Goal: Task Accomplishment & Management: Complete application form

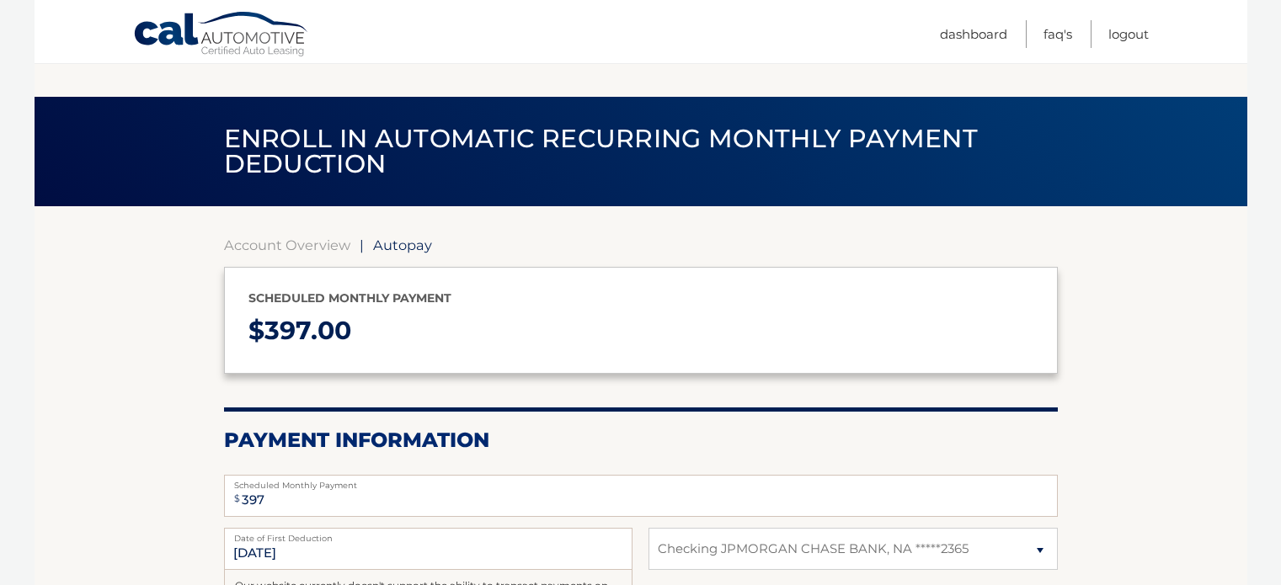
select select "ZDMzNWJkMDMtMmZiNy00YTUzLWI0MGMtZmY3YjY0YWFjYWEx"
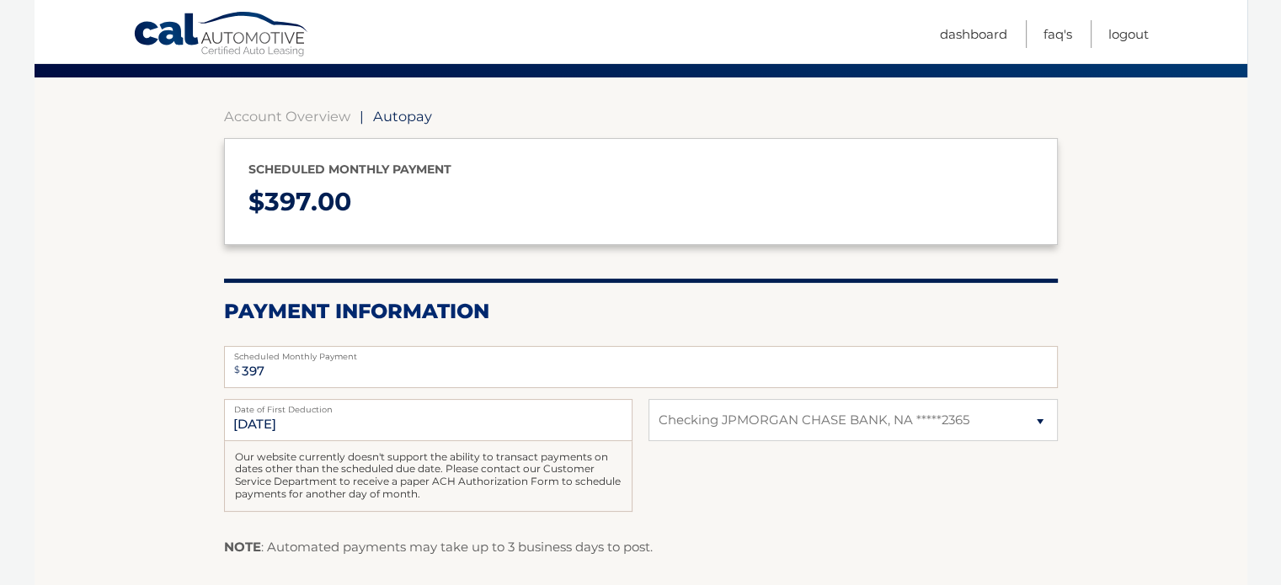
click at [724, 474] on div "9/22/2025 Date of First Deduction Our website currently doesn't support the abi…" at bounding box center [641, 464] width 834 height 131
click at [889, 460] on div "9/22/2025 Date of First Deduction Our website currently doesn't support the abi…" at bounding box center [641, 464] width 834 height 131
click at [369, 216] on p "$ 397.00" at bounding box center [640, 202] width 785 height 45
click at [429, 212] on p "$ 397.00" at bounding box center [640, 202] width 785 height 45
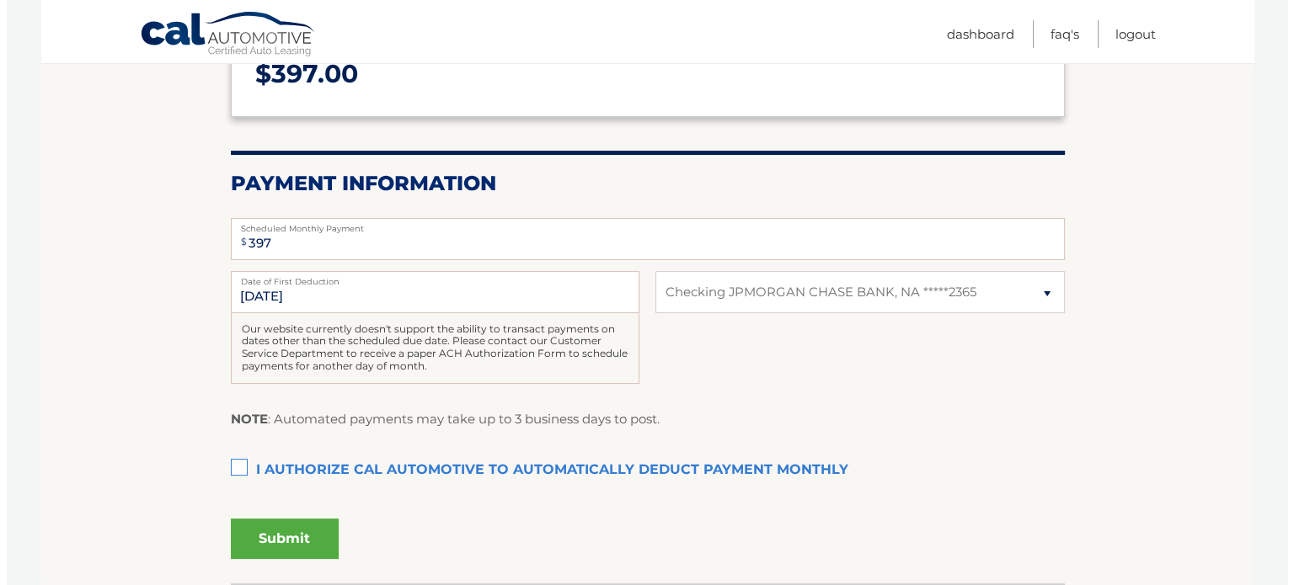
scroll to position [381, 0]
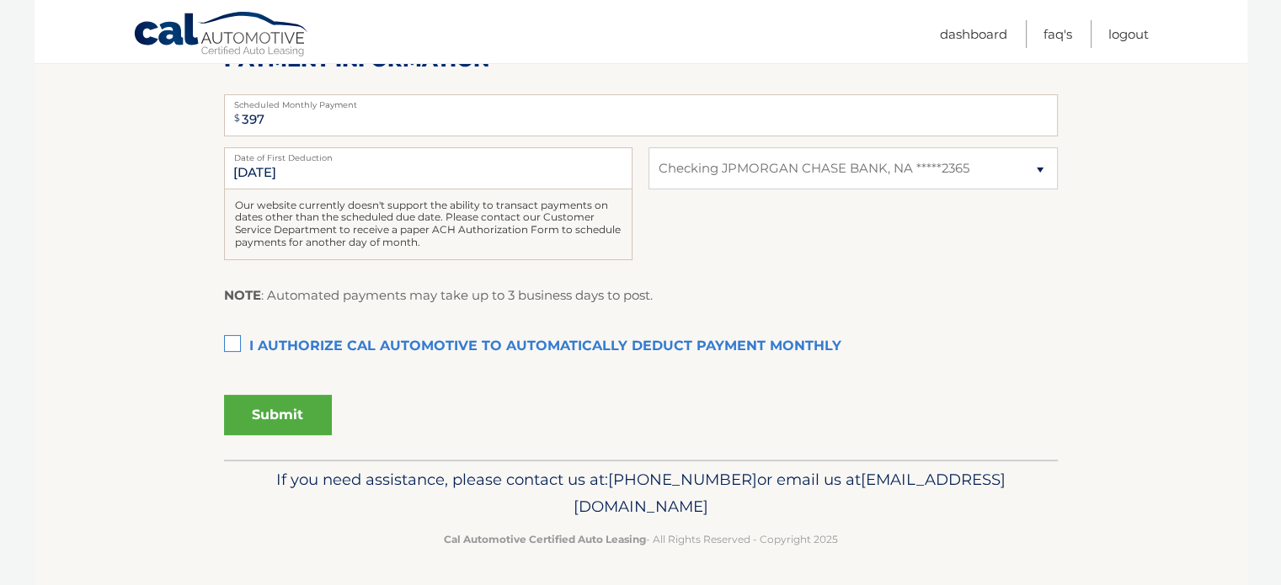
click at [230, 338] on label "I authorize cal automotive to automatically deduct payment monthly This checkbo…" at bounding box center [641, 347] width 834 height 34
click at [0, 0] on input "I authorize cal automotive to automatically deduct payment monthly This checkbo…" at bounding box center [0, 0] width 0 height 0
click at [268, 420] on button "Submit" at bounding box center [278, 415] width 108 height 40
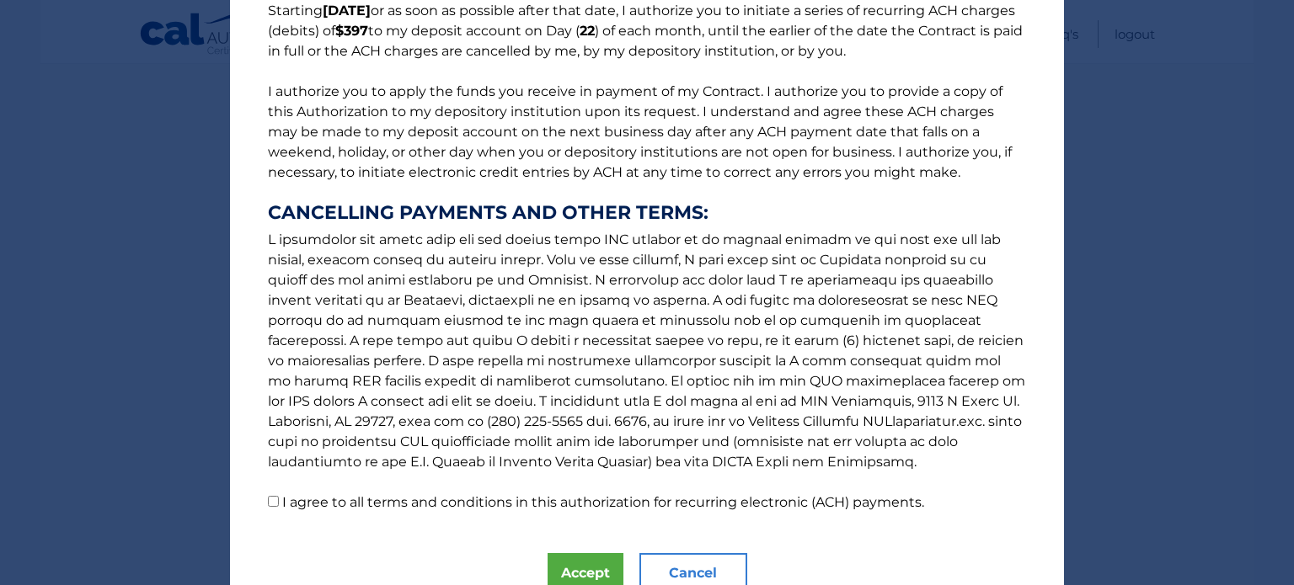
scroll to position [230, 0]
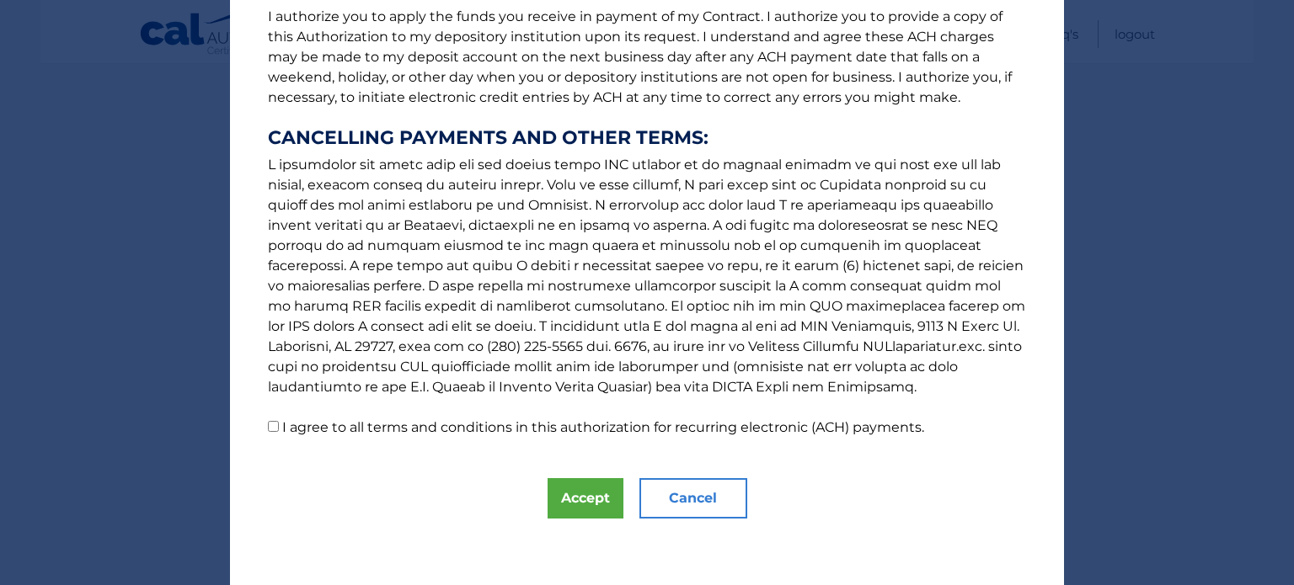
click at [268, 429] on input "I agree to all terms and conditions in this authorization for recurring electro…" at bounding box center [273, 426] width 11 height 11
checkbox input "true"
click at [563, 492] on button "Accept" at bounding box center [585, 498] width 76 height 40
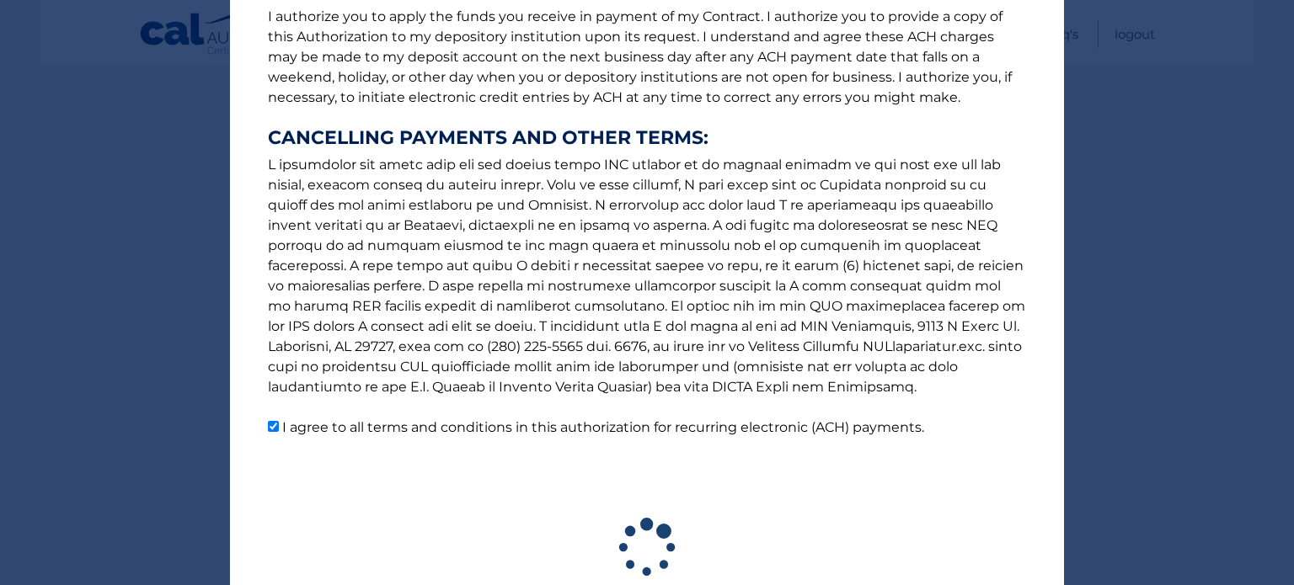
scroll to position [333, 0]
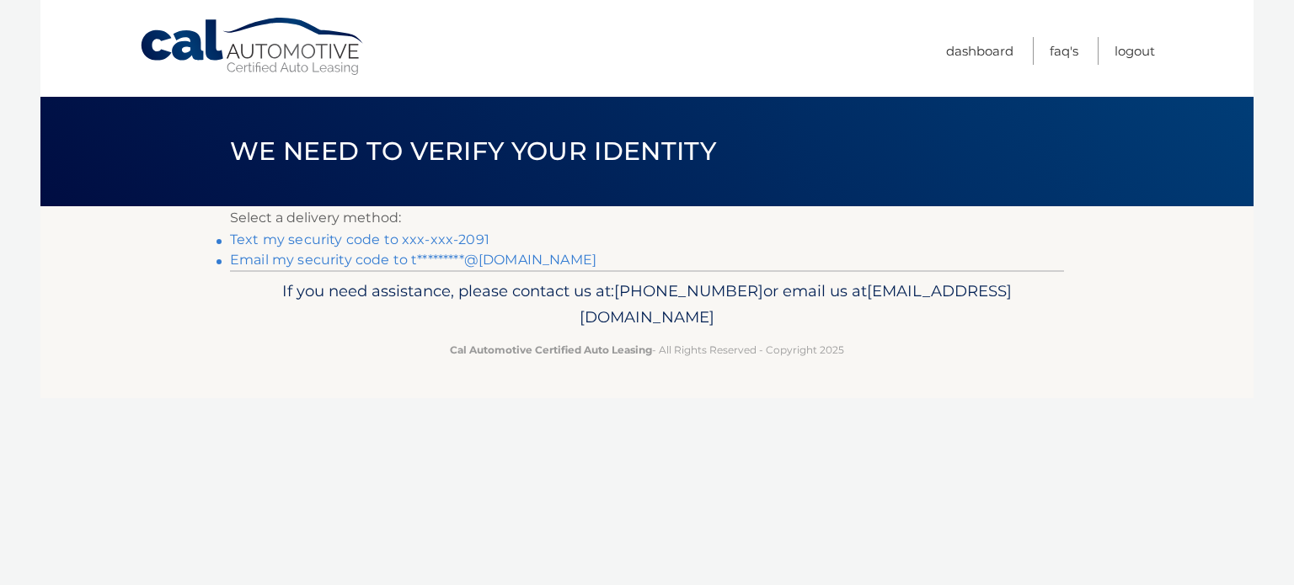
click at [360, 237] on link "Text my security code to xxx-xxx-2091" at bounding box center [359, 240] width 259 height 16
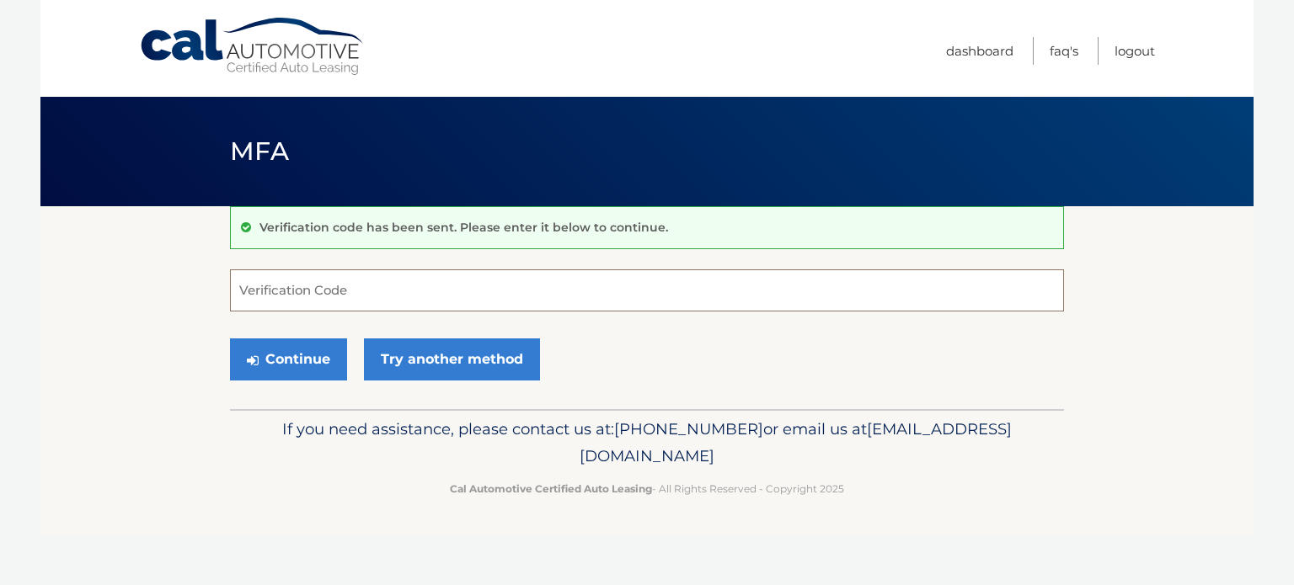
click at [357, 288] on input "Verification Code" at bounding box center [647, 290] width 834 height 42
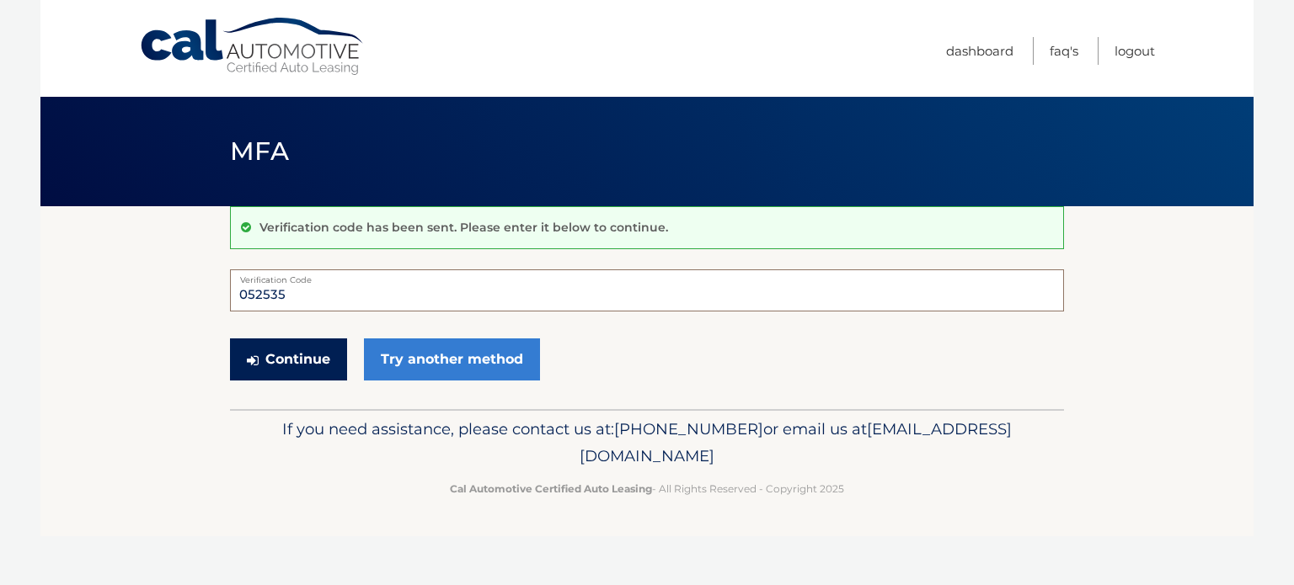
type input "052535"
click at [280, 353] on button "Continue" at bounding box center [288, 360] width 117 height 42
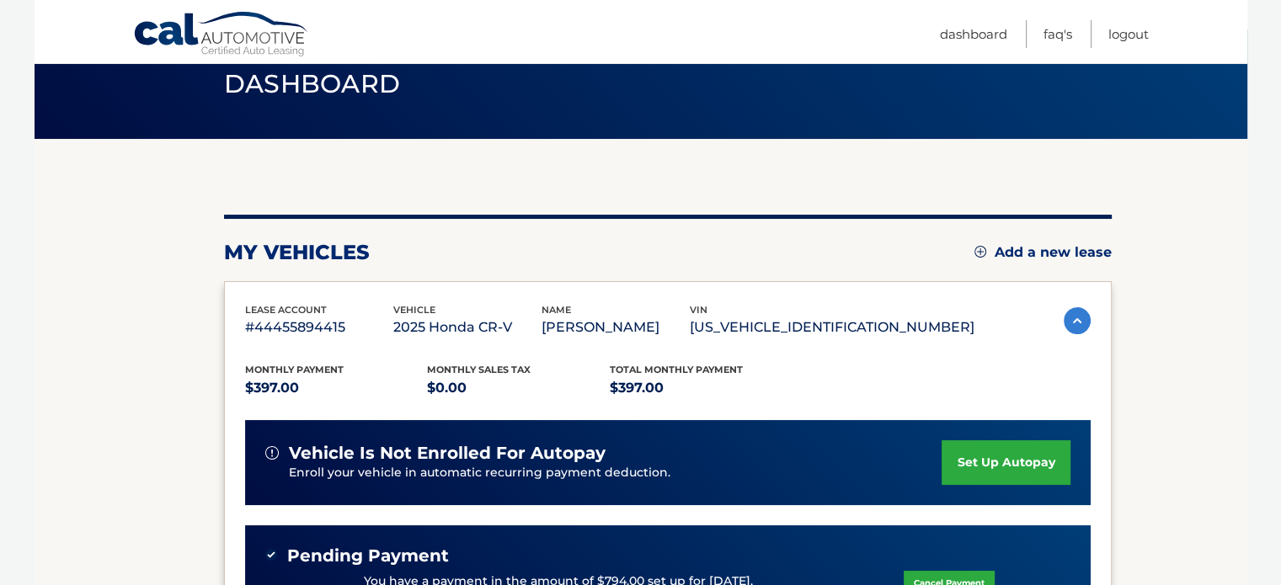
scroll to position [101, 0]
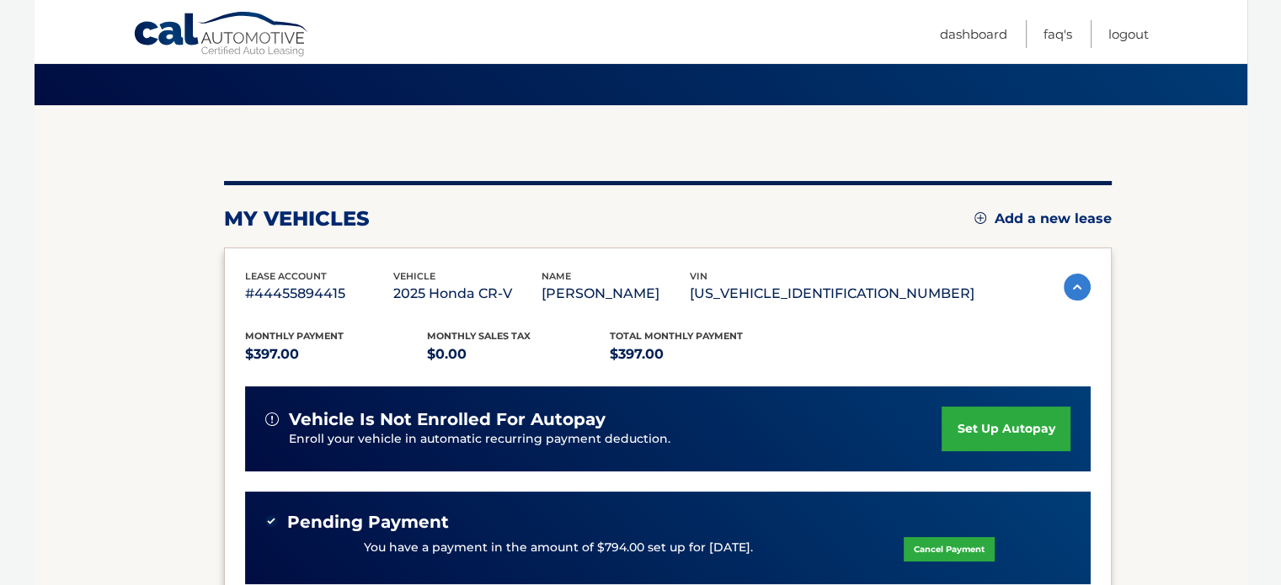
click at [983, 429] on link "set up autopay" at bounding box center [1006, 429] width 128 height 45
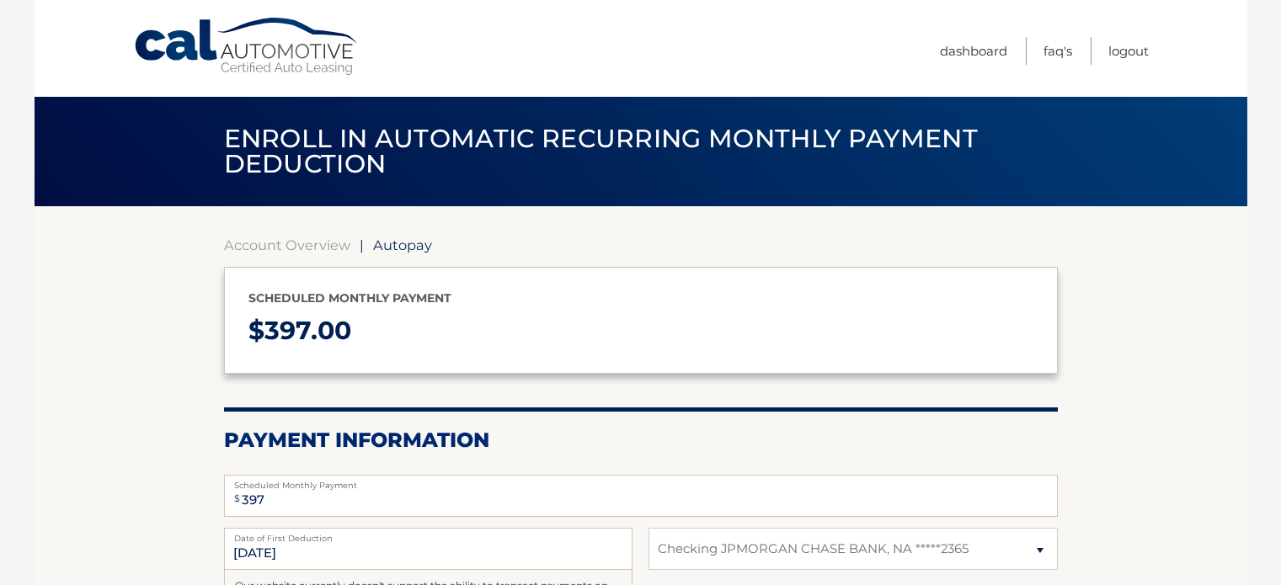
select select "ZDMzNWJkMDMtMmZiNy00YTUzLWI0MGMtZmY3YjY0YWFjYWEx"
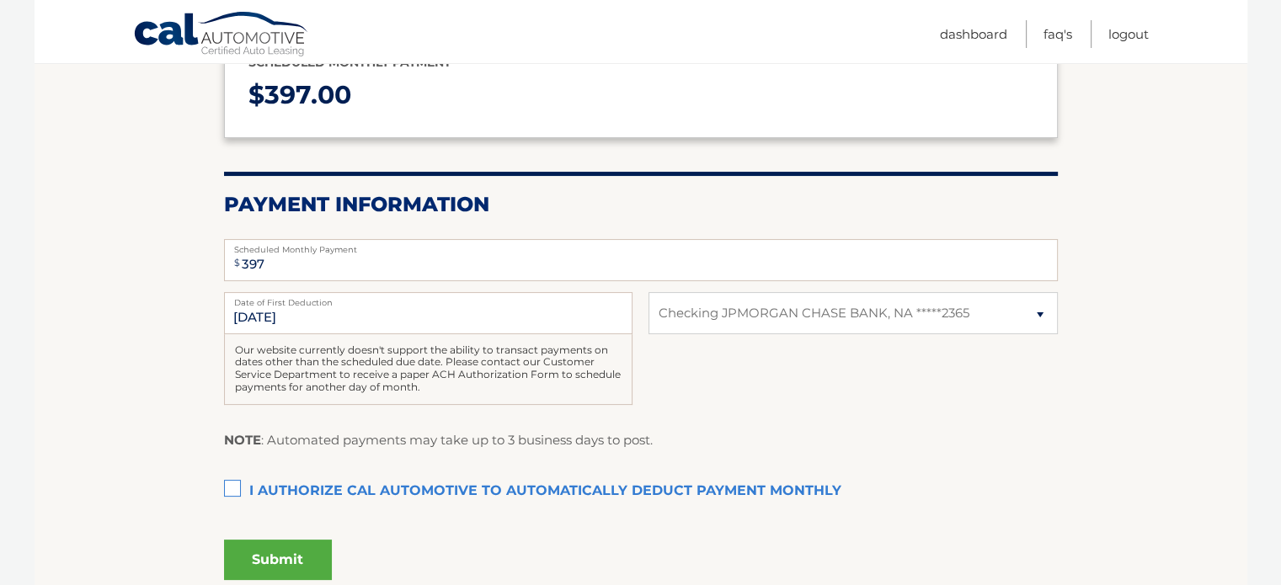
scroll to position [269, 0]
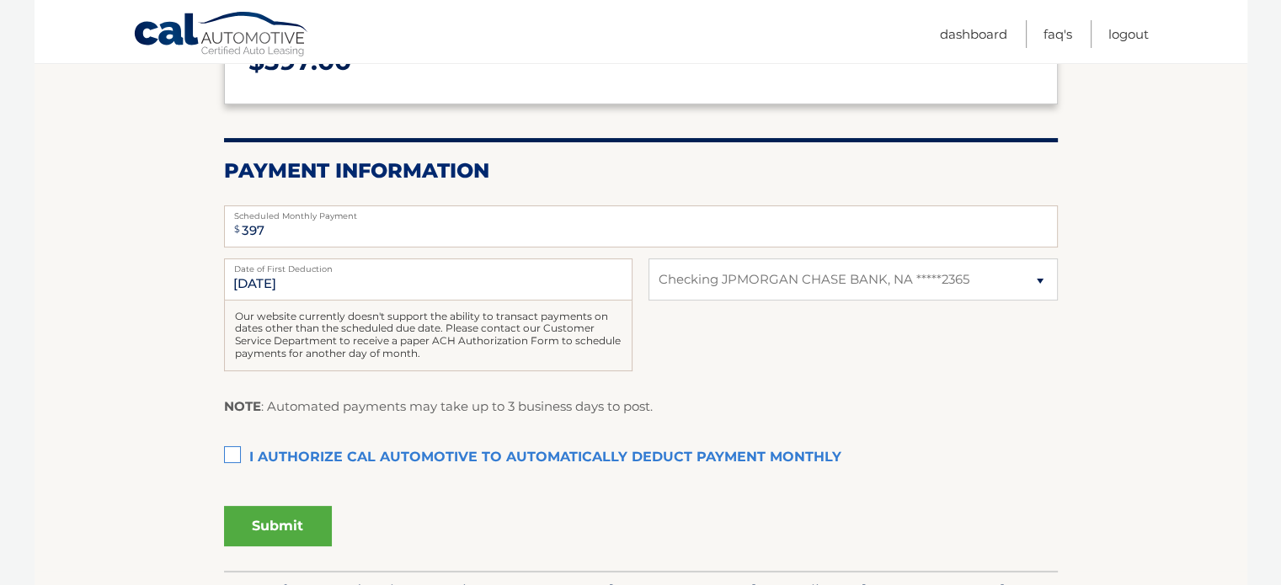
click at [238, 455] on label "I authorize cal automotive to automatically deduct payment monthly This checkbo…" at bounding box center [641, 458] width 834 height 34
click at [0, 0] on input "I authorize cal automotive to automatically deduct payment monthly This checkbo…" at bounding box center [0, 0] width 0 height 0
click at [238, 455] on label "I authorize cal automotive to automatically deduct payment monthly This checkbo…" at bounding box center [641, 458] width 834 height 34
click at [0, 0] on input "I authorize cal automotive to automatically deduct payment monthly This checkbo…" at bounding box center [0, 0] width 0 height 0
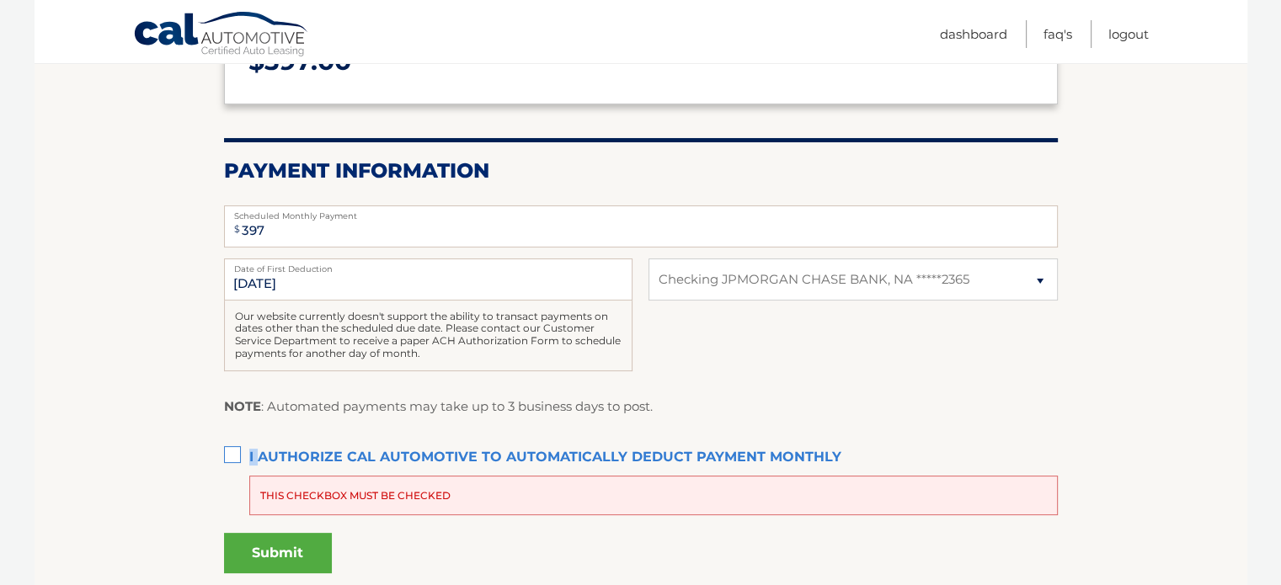
click at [232, 455] on label "I authorize cal automotive to automatically deduct payment monthly This checkbo…" at bounding box center [641, 458] width 834 height 34
click at [0, 0] on input "I authorize cal automotive to automatically deduct payment monthly This checkbo…" at bounding box center [0, 0] width 0 height 0
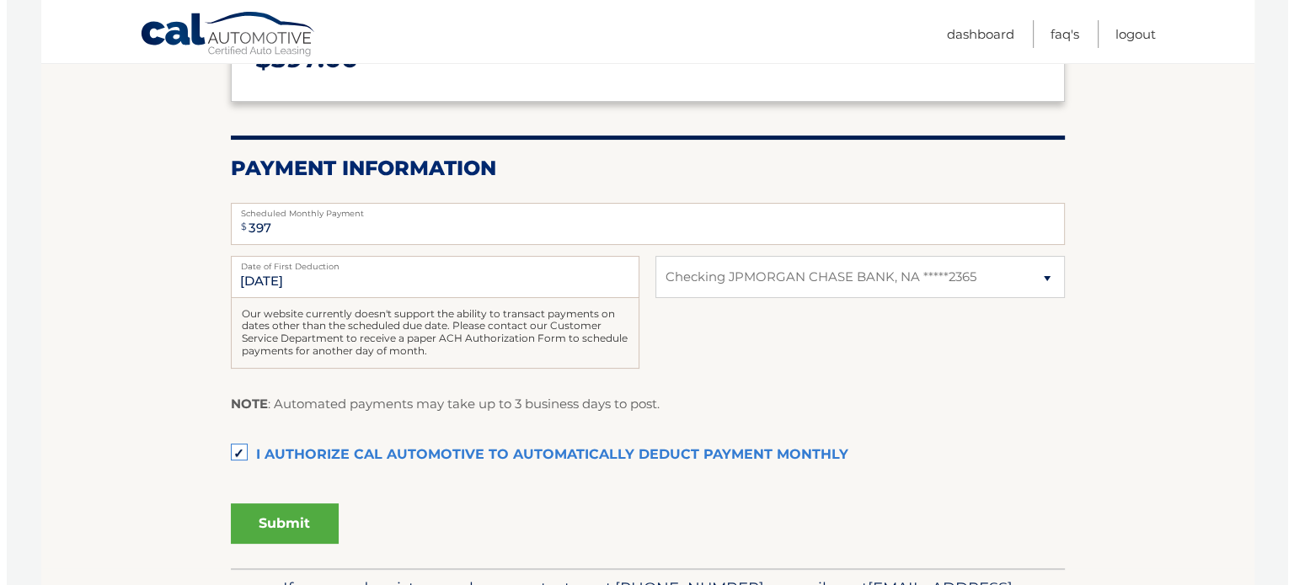
scroll to position [274, 0]
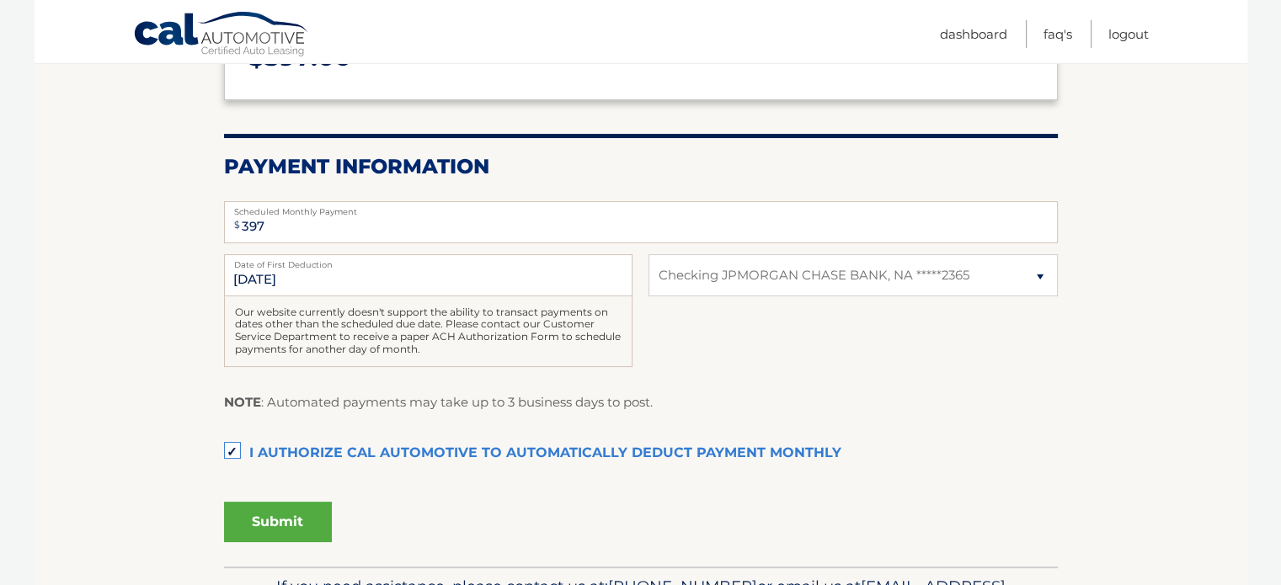
click at [286, 515] on button "Submit" at bounding box center [278, 522] width 108 height 40
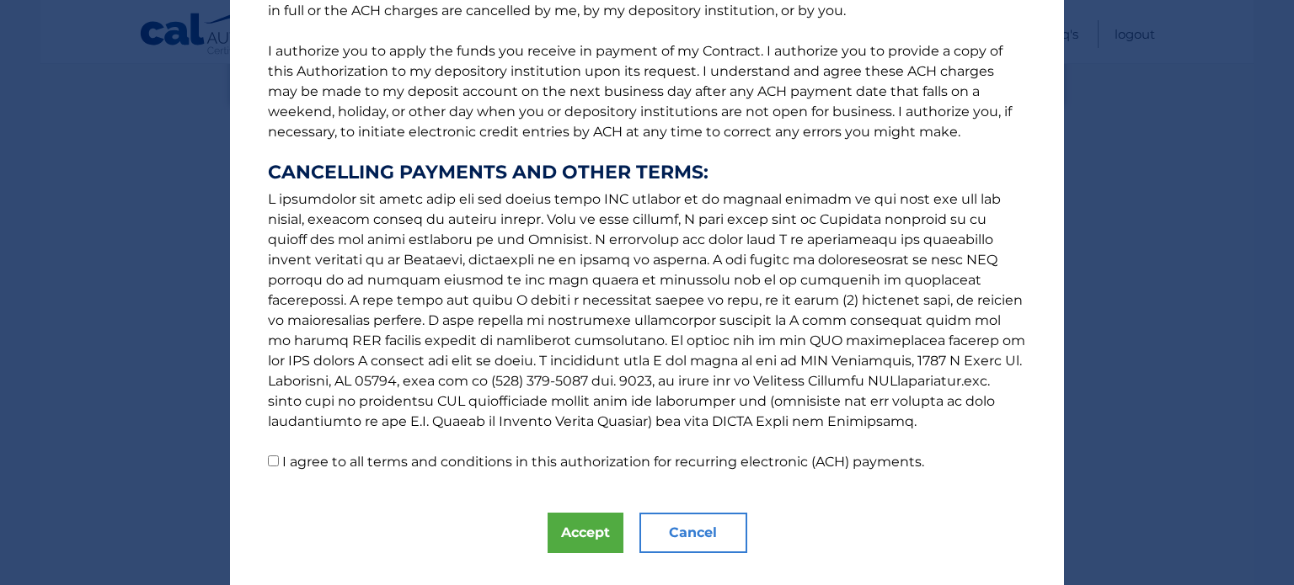
scroll to position [230, 0]
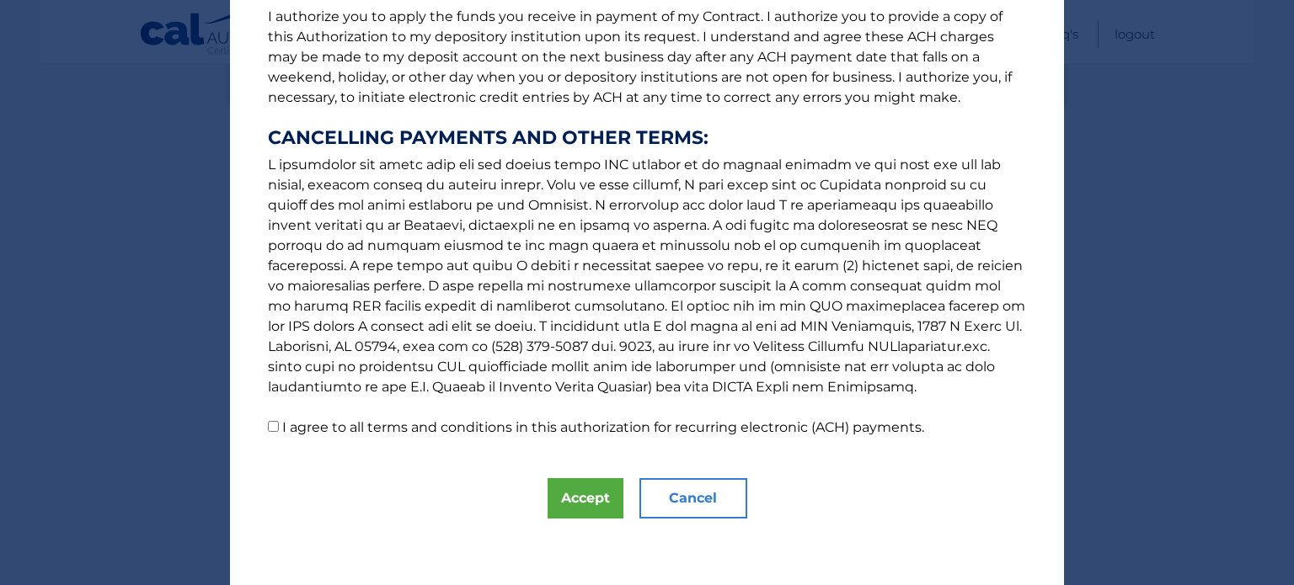
click at [268, 430] on input "I agree to all terms and conditions in this authorization for recurring electro…" at bounding box center [273, 426] width 11 height 11
checkbox input "true"
click at [561, 488] on button "Accept" at bounding box center [585, 498] width 76 height 40
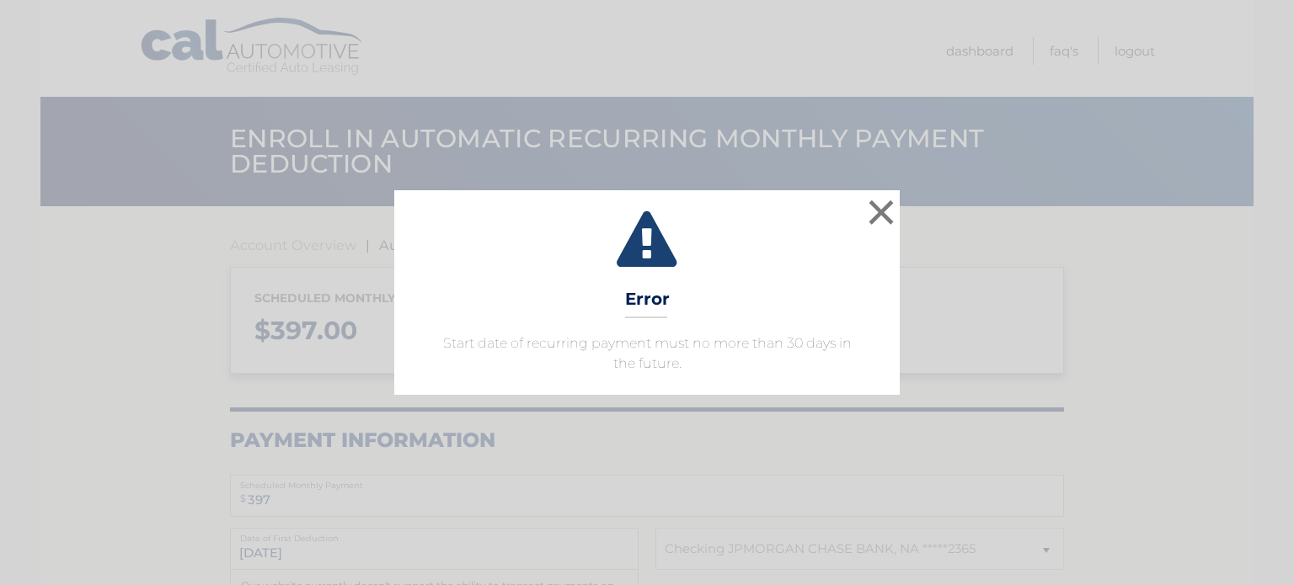
select select "ZDMzNWJkMDMtMmZiNy00YTUzLWI0MGMtZmY3YjY0YWFjYWEx"
click at [877, 221] on button "×" at bounding box center [881, 212] width 34 height 34
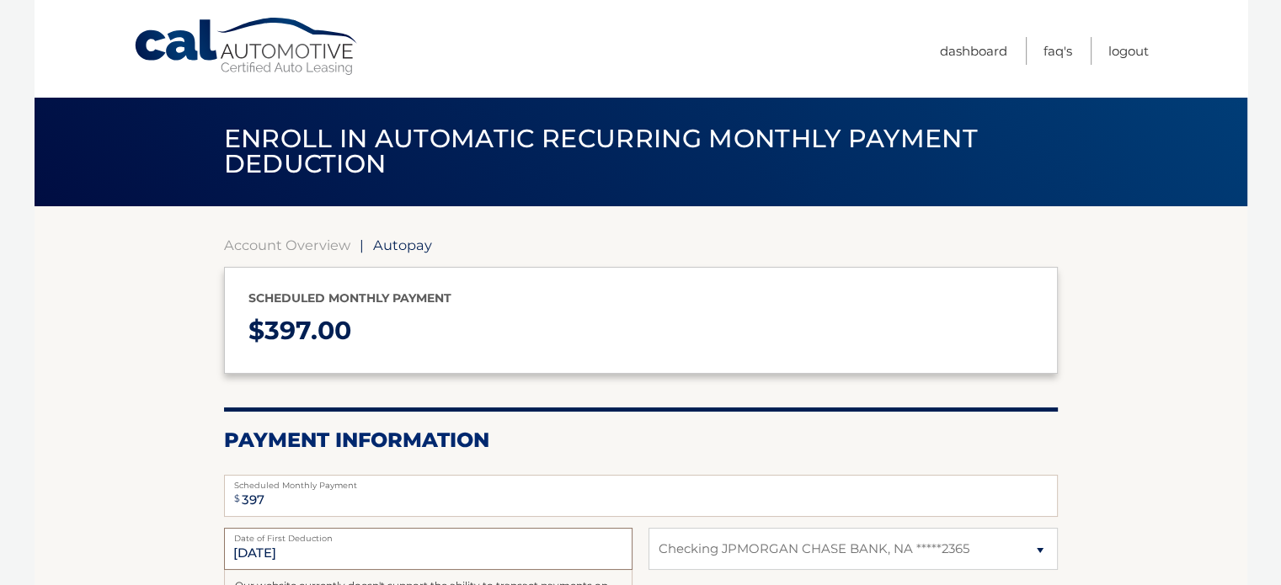
click at [512, 549] on input "[DATE]" at bounding box center [428, 549] width 408 height 42
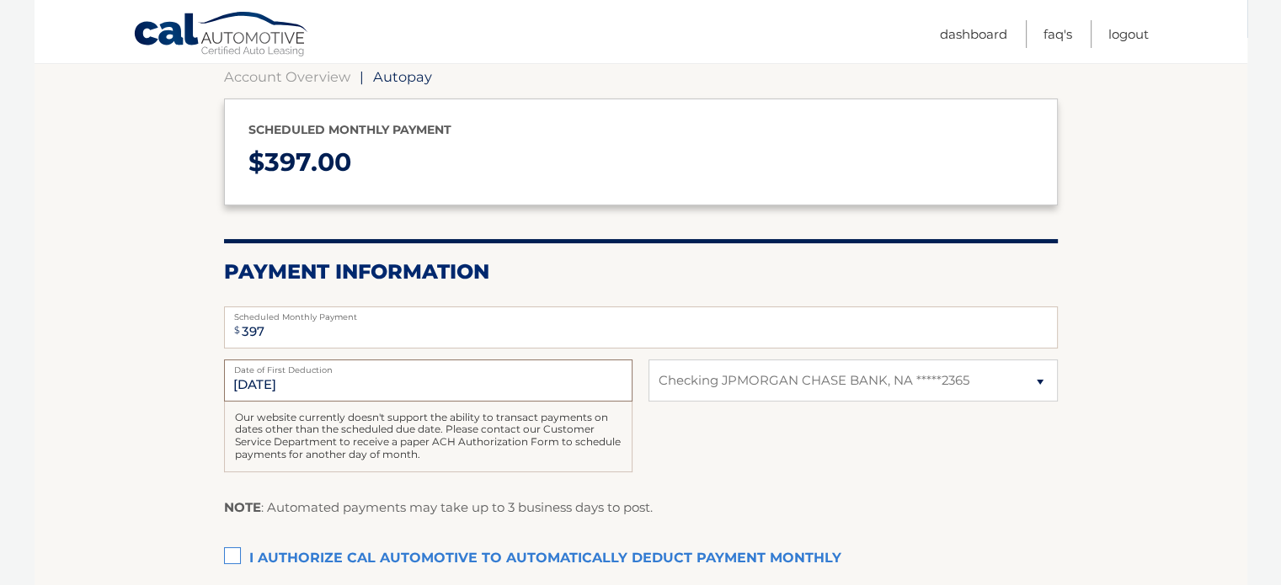
scroll to position [202, 0]
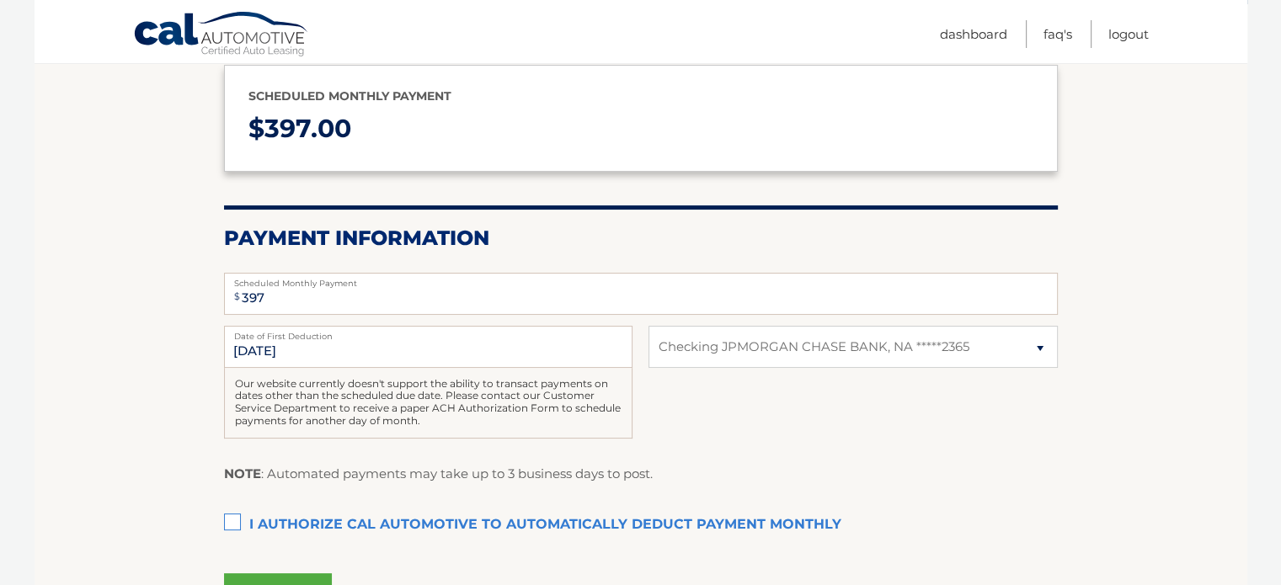
drag, startPoint x: 330, startPoint y: 528, endPoint x: 163, endPoint y: 455, distance: 182.1
click at [163, 455] on section "Account Overview | Autopay Scheduled monthly payment $ 397.00 Payment Informati…" at bounding box center [641, 321] width 1213 height 634
click at [256, 352] on input "[DATE]" at bounding box center [428, 347] width 408 height 42
click at [256, 346] on input "[DATE]" at bounding box center [428, 347] width 408 height 42
